Goal: Information Seeking & Learning: Learn about a topic

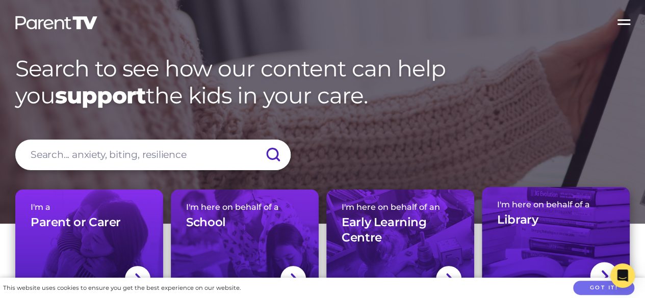
click at [548, 202] on span "I'm here on behalf of a" at bounding box center [555, 205] width 117 height 10
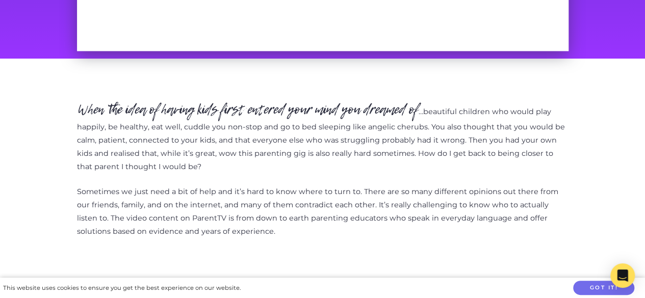
scroll to position [646, 0]
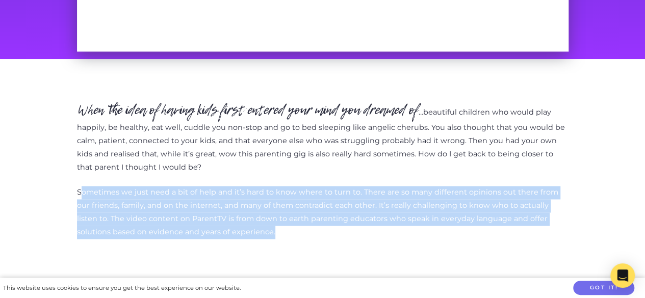
drag, startPoint x: 234, startPoint y: 235, endPoint x: 79, endPoint y: 195, distance: 159.6
click at [79, 195] on p "Sometimes we just need a bit of help and it’s hard to know where to turn to. Th…" at bounding box center [323, 212] width 492 height 53
copy p "ometimes we just need a bit of help and it’s hard to know where to turn to. The…"
